Goal: Information Seeking & Learning: Learn about a topic

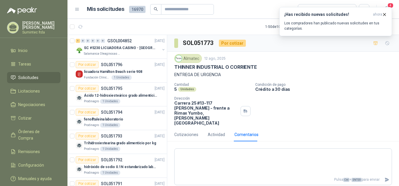
scroll to position [235, 0]
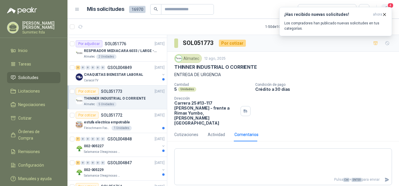
click at [391, 4] on span "4" at bounding box center [390, 6] width 6 height 6
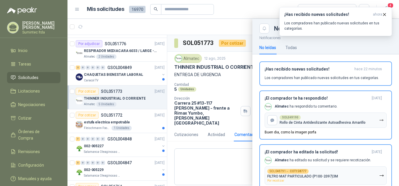
click at [217, 142] on div at bounding box center [233, 102] width 332 height 167
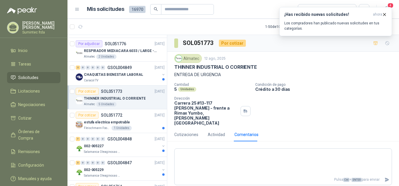
scroll to position [40, 0]
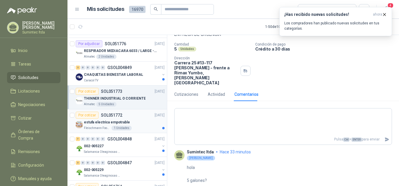
click at [130, 121] on div "estufa electrica empotrable" at bounding box center [124, 122] width 81 height 7
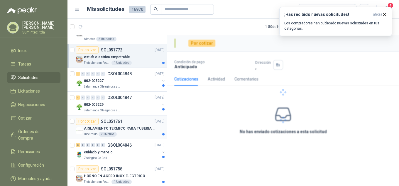
scroll to position [323, 0]
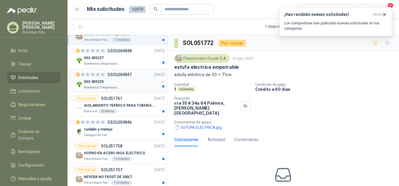
click at [108, 69] on div "3 0 0 0 0 0 GSOL004847 [DATE] 002-005229 Salamanca Oleaginosas SAS" at bounding box center [116, 81] width 99 height 24
click at [110, 62] on p "Salamanca Oleaginosas SAS" at bounding box center [102, 63] width 37 height 5
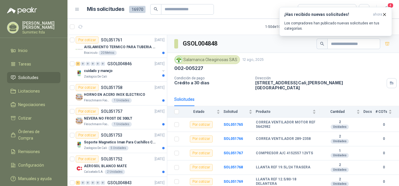
scroll to position [381, 0]
click at [114, 76] on div "Zoologico De Cali" at bounding box center [122, 76] width 76 height 5
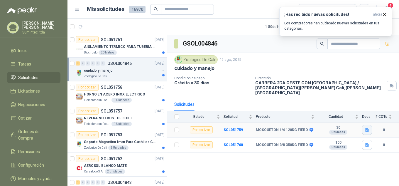
click at [367, 128] on icon "button" at bounding box center [367, 130] width 4 height 4
click at [342, 116] on div "mosqueton 120 -14.jpeg" at bounding box center [343, 112] width 57 height 14
click at [339, 113] on button "mosqueton 120 -14.jpeg" at bounding box center [343, 112] width 49 height 6
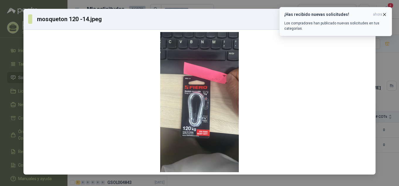
click at [386, 14] on icon "button" at bounding box center [384, 14] width 5 height 5
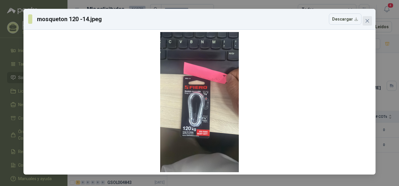
click at [368, 20] on icon "close" at bounding box center [367, 20] width 5 height 5
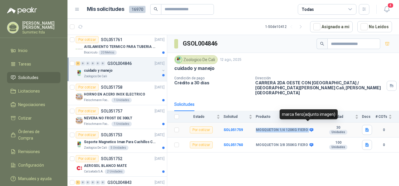
drag, startPoint x: 255, startPoint y: 125, endPoint x: 308, endPoint y: 124, distance: 52.5
click at [308, 124] on tr "Por cotizar SOL051759 MOSQUETON 1/4 120KG FIERO 30 Unidades 0" at bounding box center [283, 129] width 232 height 15
copy tr "MOSQUETON 1/4 120KG FIERO"
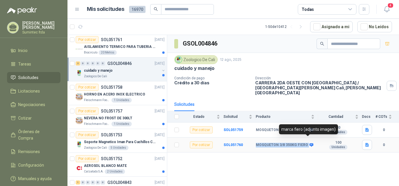
drag, startPoint x: 252, startPoint y: 141, endPoint x: 307, endPoint y: 138, distance: 55.2
click at [307, 138] on tr "Por cotizar SOL051760 MOSQUETON 3/8 350KG FIERO 100 Unidades 0" at bounding box center [283, 144] width 232 height 15
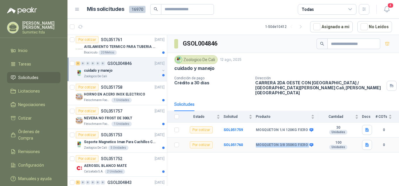
copy tr "MOSQUETON 3/8 350KG FIERO"
click at [138, 142] on p "Soporte Magnetico Iman Para Cuchillos Cocina 37.5 Cm De Lujo" at bounding box center [120, 142] width 73 height 6
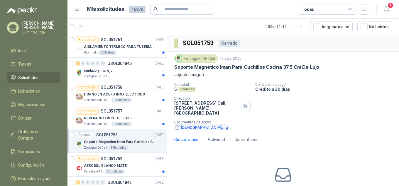
click at [191, 124] on button "[DEMOGRAPHIC_DATA]png" at bounding box center [201, 127] width 54 height 6
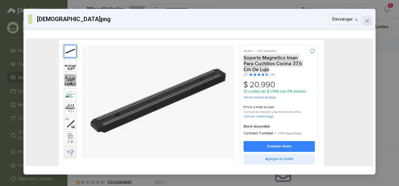
click at [366, 21] on icon "close" at bounding box center [367, 20] width 5 height 5
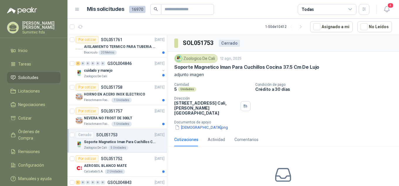
scroll to position [411, 0]
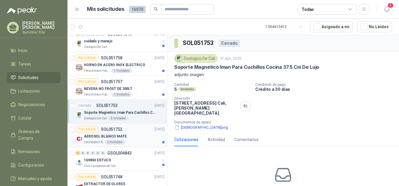
click at [123, 138] on p "AEROSOL BLANCO MATE" at bounding box center [105, 136] width 43 height 6
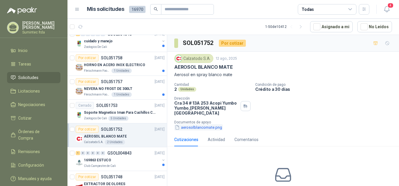
click at [198, 124] on button "aerosolblancomate.png" at bounding box center [198, 127] width 48 height 6
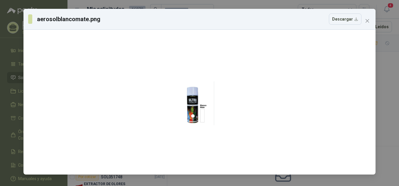
click at [388, 82] on div "aerosolblancomate.png Descargar" at bounding box center [199, 93] width 399 height 186
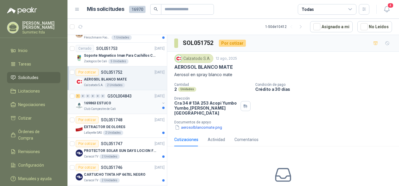
scroll to position [469, 0]
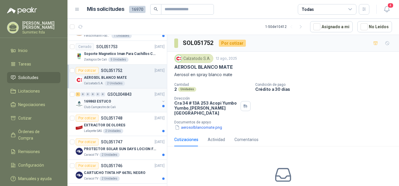
click at [104, 104] on p "169863 ESTUCO" at bounding box center [97, 102] width 27 height 6
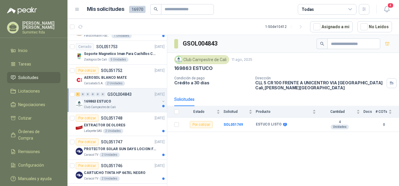
scroll to position [499, 0]
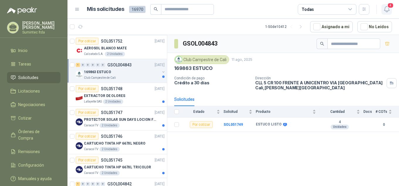
click at [386, 6] on icon "button" at bounding box center [386, 9] width 7 height 7
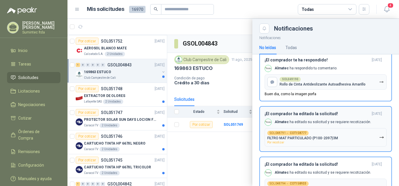
scroll to position [0, 0]
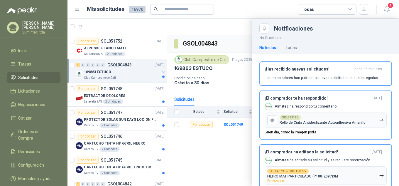
click at [235, 32] on div at bounding box center [233, 102] width 332 height 167
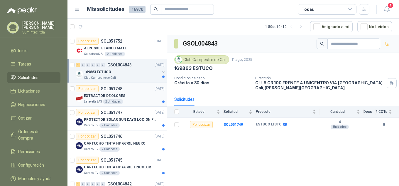
click at [98, 97] on p "EXTRACTOR DE OLORES" at bounding box center [104, 96] width 41 height 6
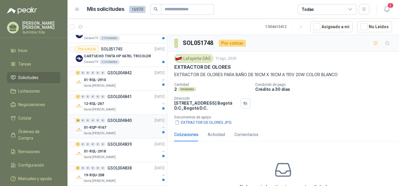
scroll to position [616, 0]
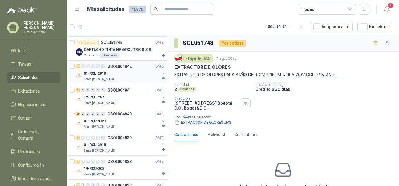
click at [113, 72] on div "01-RQL-2910" at bounding box center [122, 73] width 76 height 7
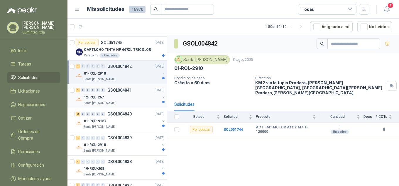
click at [136, 97] on div "12-RQL-267" at bounding box center [122, 97] width 76 height 7
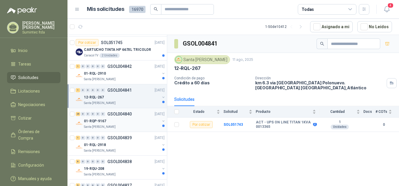
click at [109, 118] on div "01-RQP-9167" at bounding box center [122, 120] width 76 height 7
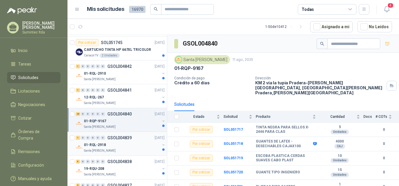
scroll to position [645, 0]
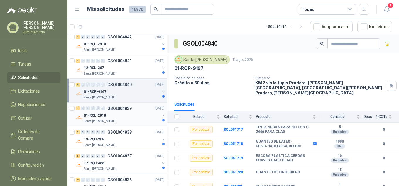
click at [115, 117] on div "01-RQL-2918" at bounding box center [122, 115] width 76 height 7
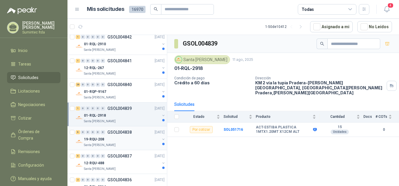
scroll to position [675, 0]
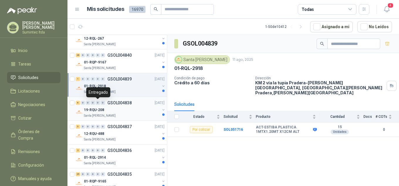
click at [101, 103] on div "0" at bounding box center [103, 103] width 4 height 4
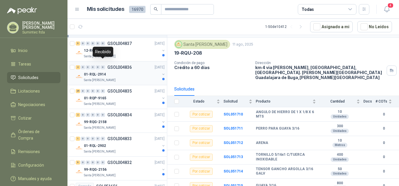
scroll to position [763, 0]
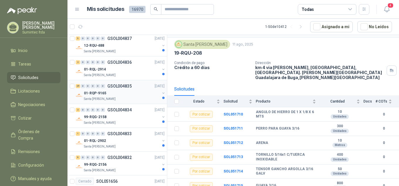
click at [111, 93] on div "01-RQP-9165" at bounding box center [122, 92] width 76 height 7
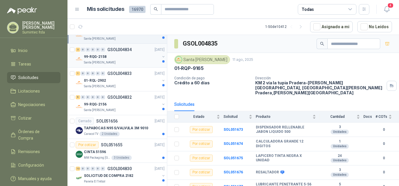
scroll to position [910, 0]
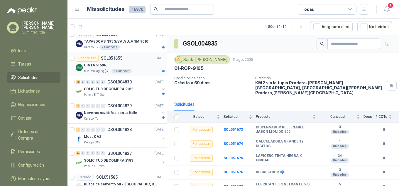
click at [105, 63] on div "CINTA 51596" at bounding box center [124, 65] width 81 height 7
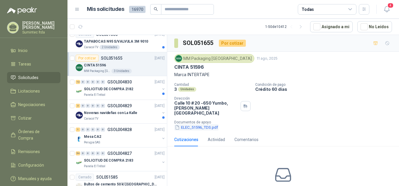
click at [207, 124] on button "ELEC_51596_TDS.pdf" at bounding box center [196, 127] width 44 height 6
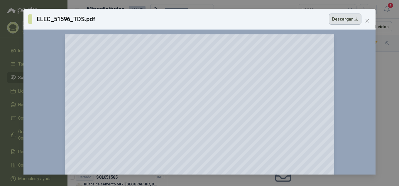
click at [347, 18] on button "Descargar" at bounding box center [345, 18] width 33 height 11
click at [366, 23] on button "Close" at bounding box center [367, 20] width 9 height 9
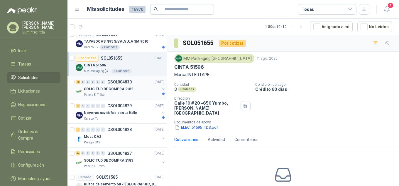
click at [116, 93] on div "Panela El Trébol" at bounding box center [122, 94] width 76 height 5
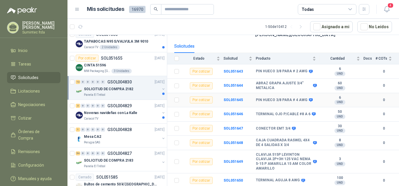
scroll to position [110, 0]
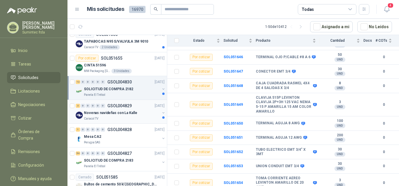
click at [113, 115] on p "Novenas navideñas con La Kalle" at bounding box center [110, 113] width 53 height 6
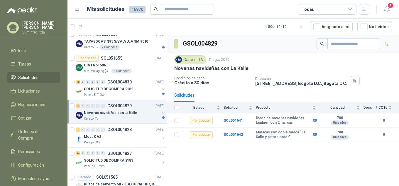
click at [108, 112] on p "Novenas navideñas con La Kalle" at bounding box center [110, 113] width 53 height 6
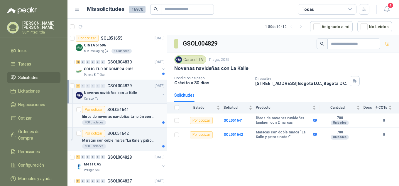
scroll to position [939, 0]
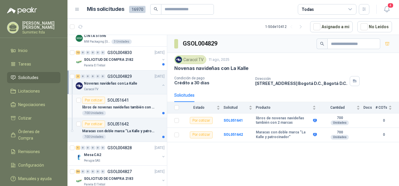
click at [118, 136] on div "700 Unidades" at bounding box center [123, 136] width 82 height 5
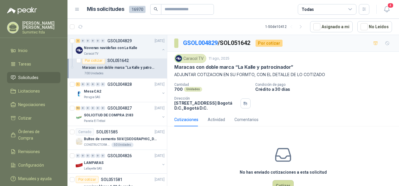
scroll to position [1027, 0]
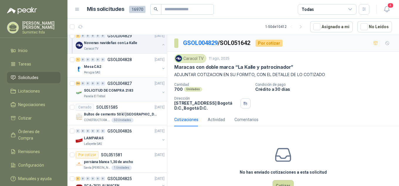
click at [109, 92] on p "SOLICITUD DE COMPRA 2183" at bounding box center [108, 91] width 49 height 6
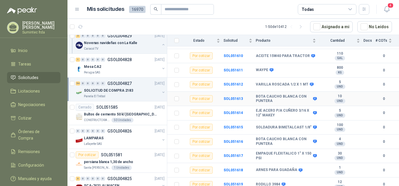
scroll to position [381, 0]
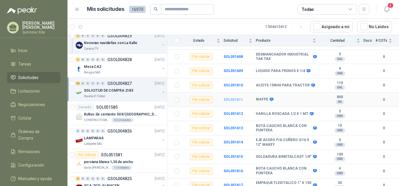
click at [227, 97] on b "SOL051611" at bounding box center [233, 99] width 19 height 4
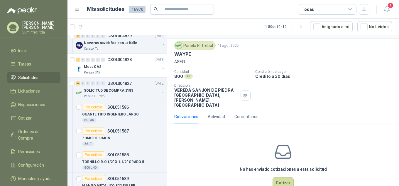
scroll to position [18, 0]
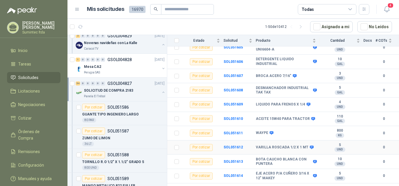
scroll to position [319, 0]
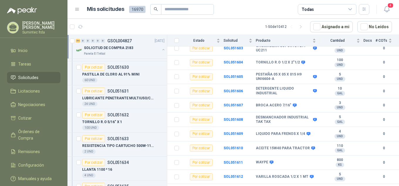
click at [105, 48] on p "SOLICITUD DE COMPRA 2183" at bounding box center [108, 48] width 49 height 6
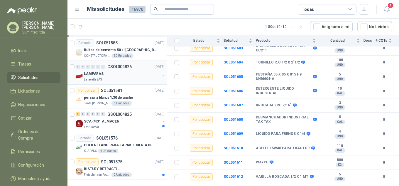
scroll to position [2, 0]
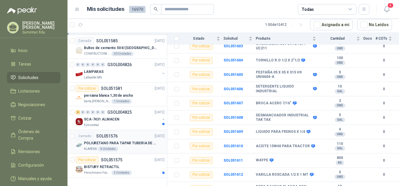
click at [136, 146] on div "POLIURETANO PARA TAPAR TUBERIA DE SENSORES DE NIVEL DEL BANCO DE HIELO" at bounding box center [124, 142] width 81 height 7
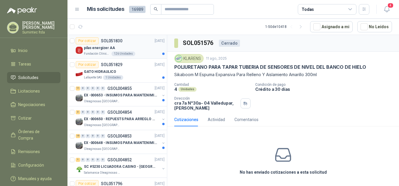
click at [109, 48] on p "pilas energizer AA" at bounding box center [99, 48] width 31 height 6
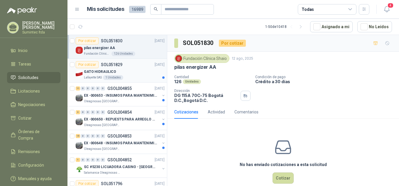
click at [133, 67] on div "Por cotizar SOL051829 12/08/25" at bounding box center [120, 64] width 89 height 7
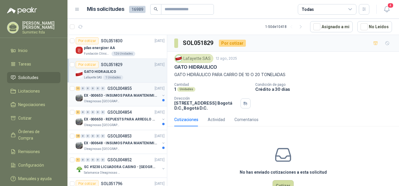
click at [134, 101] on div "Oleaginosas San Fernando" at bounding box center [122, 101] width 76 height 5
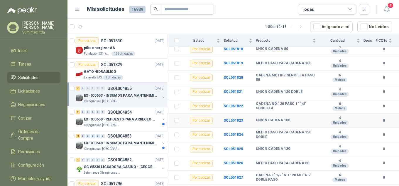
scroll to position [82, 0]
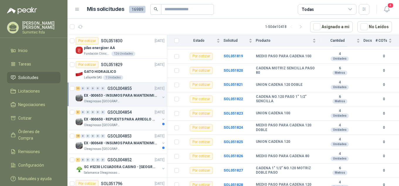
click at [119, 119] on p "EX -000650 - REPUESTS PARA ARREGLO BOMBA DE PLANTA" at bounding box center [120, 119] width 73 height 6
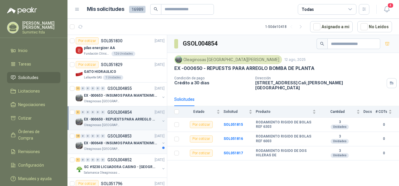
click at [129, 147] on div "Oleaginosas San Fernando" at bounding box center [122, 148] width 76 height 5
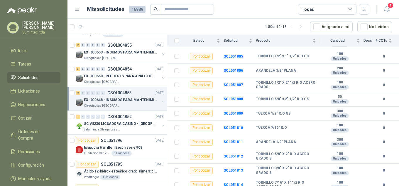
scroll to position [59, 0]
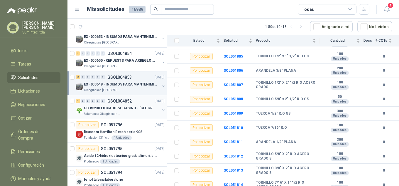
click at [115, 111] on div "SC #5230 LICUADORA CASINO - [GEOGRAPHIC_DATA]" at bounding box center [122, 107] width 76 height 7
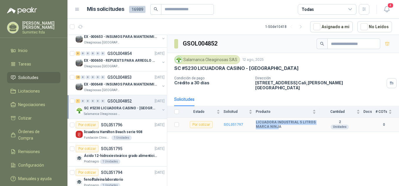
drag, startPoint x: 278, startPoint y: 123, endPoint x: 242, endPoint y: 121, distance: 35.8
click at [242, 121] on tr "Por cotizar SOL051797 LICUADORA INDUSTRIAL 5 LITROS MARCA NINJA 2 Unidades 0" at bounding box center [283, 124] width 232 height 14
click at [286, 124] on b "LICUADORA INDUSTRIAL 5 LITROS MARCA NINJA" at bounding box center [286, 124] width 60 height 9
drag, startPoint x: 284, startPoint y: 122, endPoint x: 248, endPoint y: 119, distance: 36.2
click at [248, 119] on tr "Por cotizar SOL051797 LICUADORA INDUSTRIAL 5 LITROS MARCA NINJA 2 Unidades 0" at bounding box center [283, 124] width 232 height 14
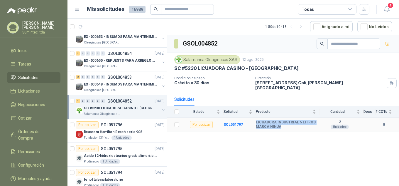
copy tr "LICUADORA INDUSTRIAL 5 LITROS MARCA NINJA"
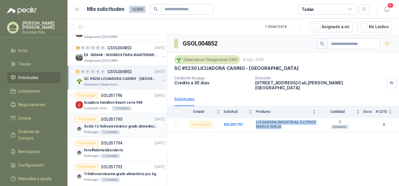
click at [136, 129] on p "Ácido 12-hidroxiesteárico grado alimenticio por kg" at bounding box center [120, 127] width 73 height 6
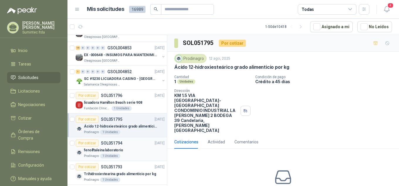
drag, startPoint x: 129, startPoint y: 144, endPoint x: 130, endPoint y: 138, distance: 6.3
click at [129, 144] on div "Por cotizar SOL051794 12/08/25" at bounding box center [120, 142] width 89 height 7
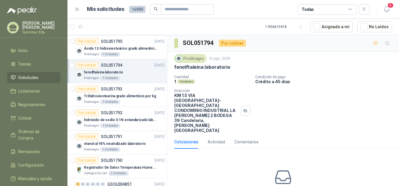
scroll to position [176, 0]
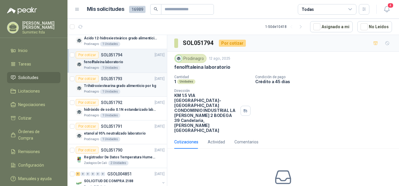
click at [131, 92] on div "Prodinagro 1 Unidades" at bounding box center [124, 91] width 81 height 5
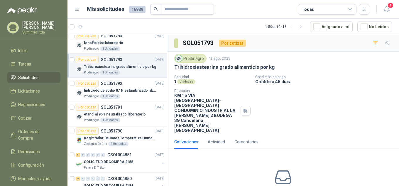
scroll to position [205, 0]
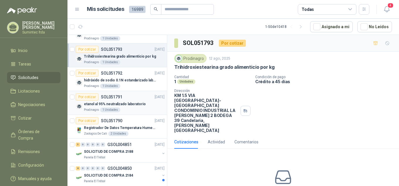
click at [112, 111] on div "1 Unidades" at bounding box center [110, 109] width 20 height 5
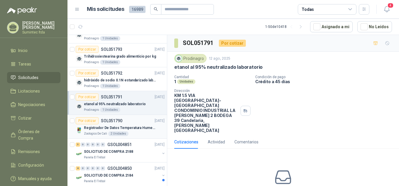
scroll to position [235, 0]
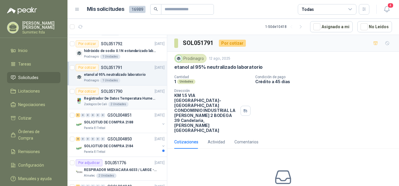
click at [121, 98] on p "Registrador De Datos Temperatura Humedad Usb 32.000 Registro" at bounding box center [120, 99] width 73 height 6
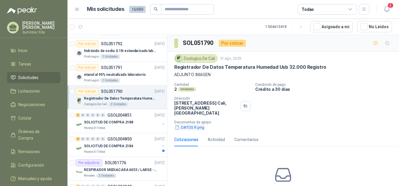
click at [185, 124] on button "DATOS R.png" at bounding box center [189, 127] width 31 height 6
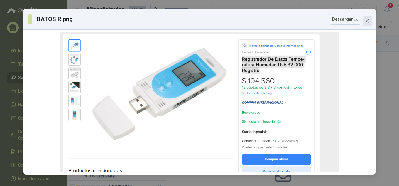
click at [369, 21] on icon "close" at bounding box center [367, 20] width 5 height 5
